Goal: Task Accomplishment & Management: Use online tool/utility

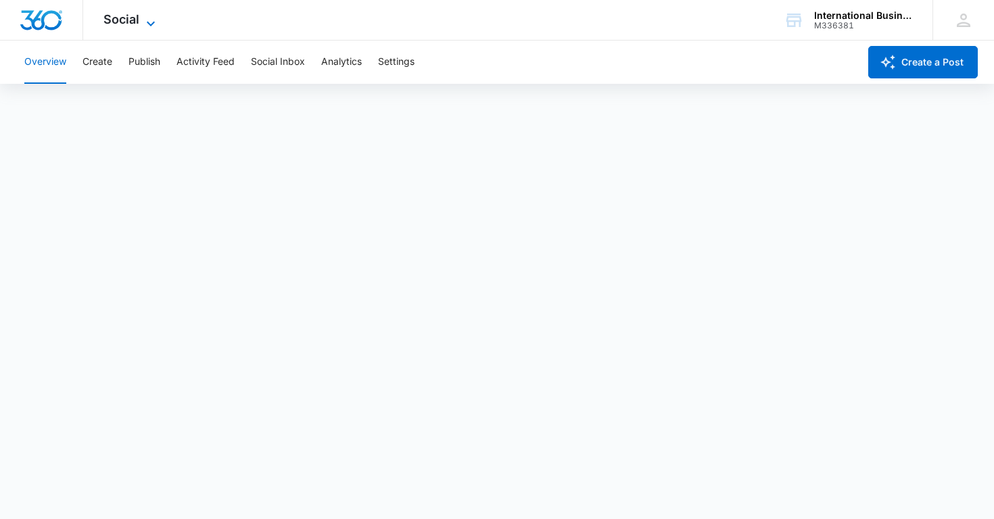
click at [149, 21] on icon at bounding box center [151, 24] width 16 height 16
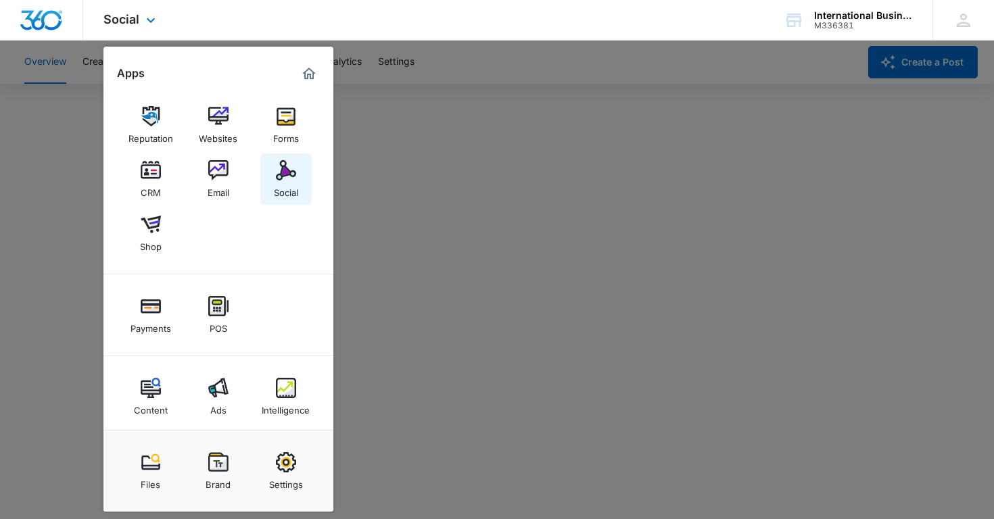
click at [283, 181] on div "Social" at bounding box center [286, 190] width 24 height 18
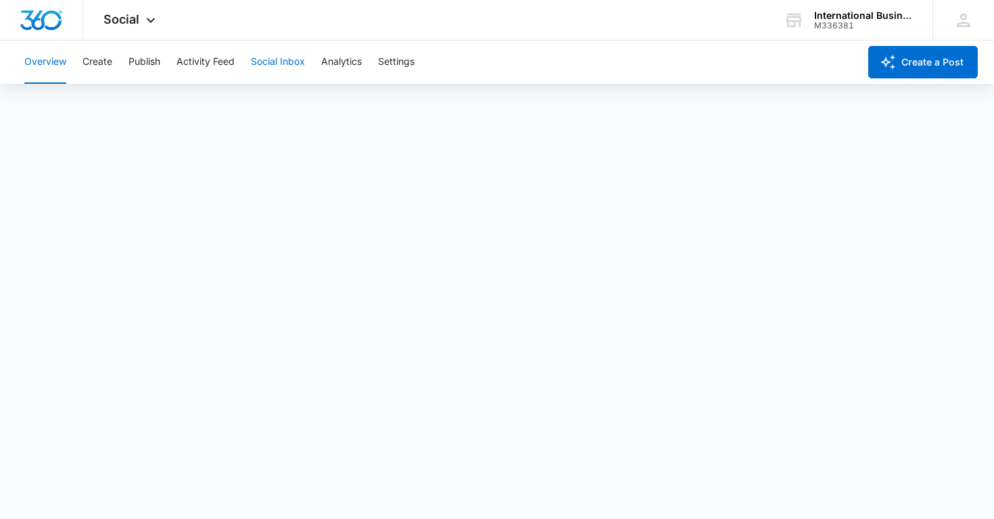
click at [285, 63] on button "Social Inbox" at bounding box center [278, 62] width 54 height 43
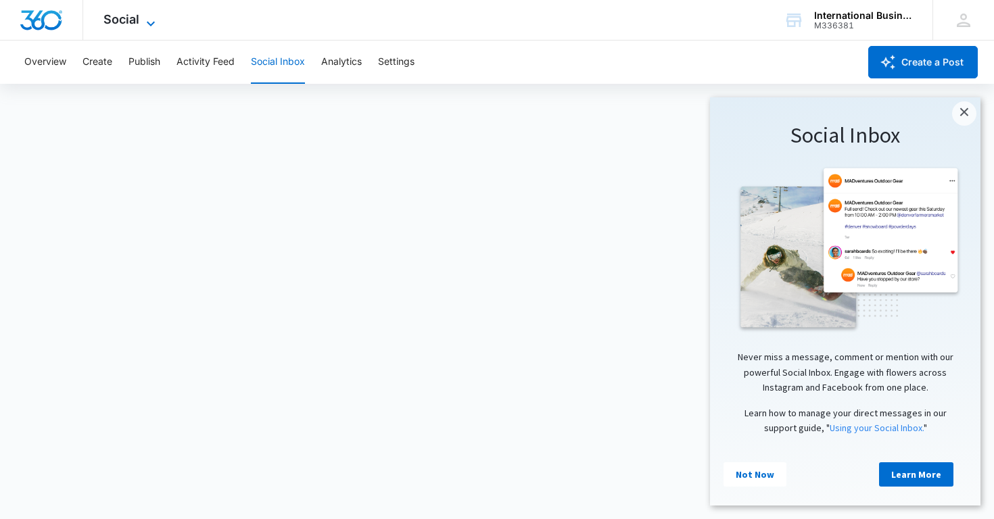
click at [143, 20] on div "Social Apps Reputation Websites Forms CRM Email Social Shop Payments POS Conten…" at bounding box center [131, 20] width 96 height 40
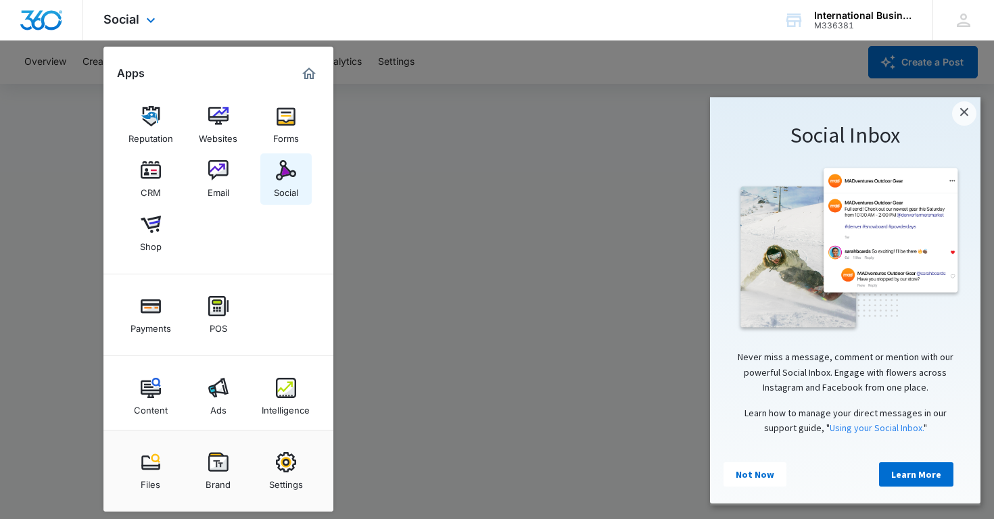
click at [283, 179] on img at bounding box center [286, 170] width 20 height 20
